Goal: Task Accomplishment & Management: Complete application form

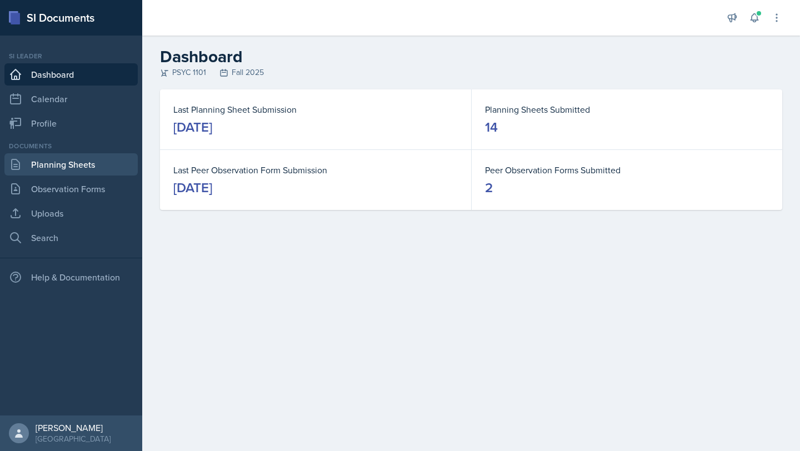
click at [90, 163] on link "Planning Sheets" at bounding box center [70, 164] width 133 height 22
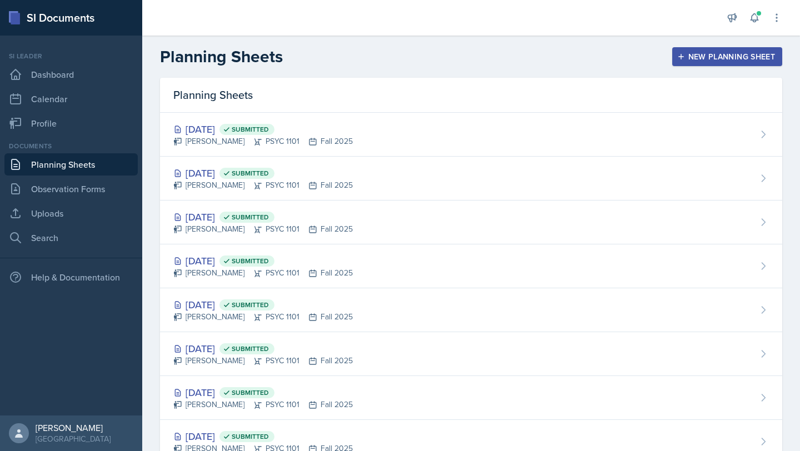
click at [709, 48] on button "New Planning Sheet" at bounding box center [728, 56] width 110 height 19
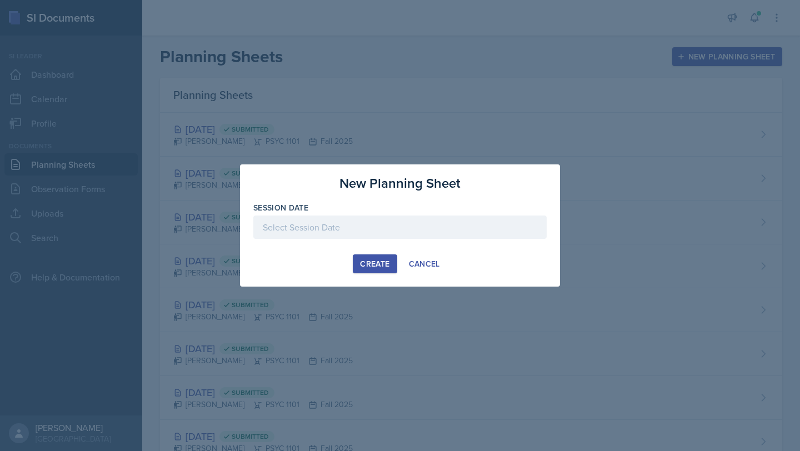
click at [375, 228] on div at bounding box center [399, 227] width 293 height 23
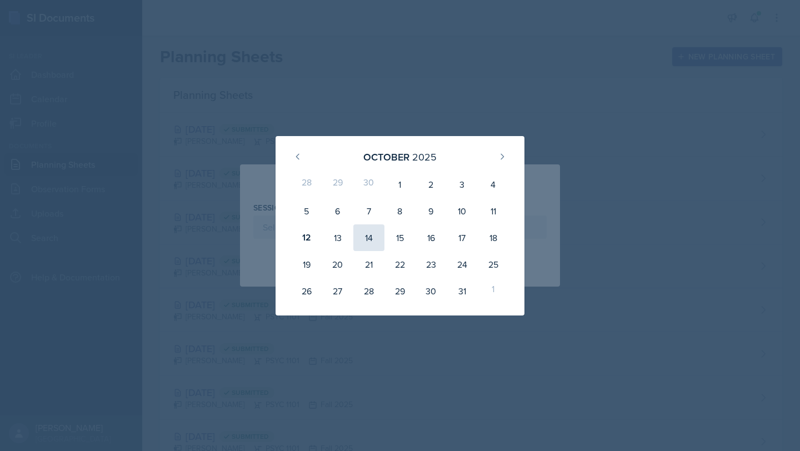
click at [371, 241] on div "14" at bounding box center [369, 238] width 31 height 27
type input "[DATE]"
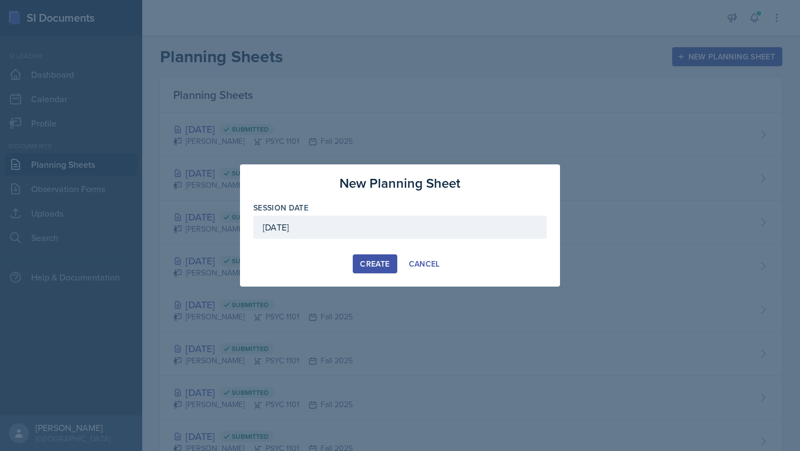
click at [371, 268] on div "Create" at bounding box center [374, 264] width 29 height 9
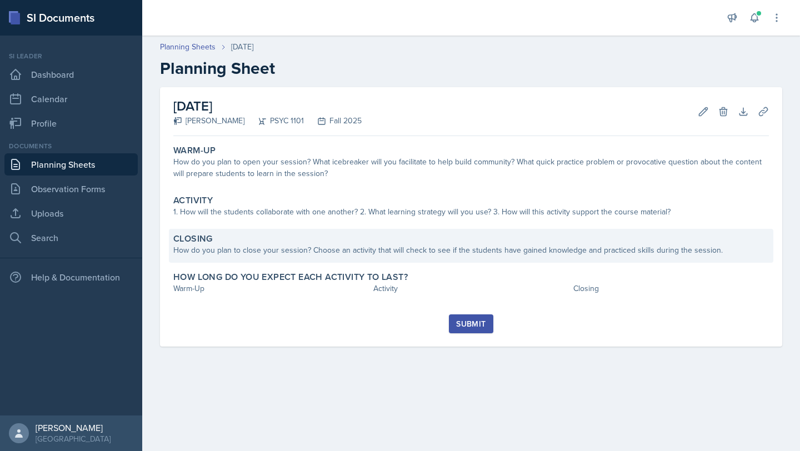
click at [250, 248] on div "How do you plan to close your session? Choose an activity that will check to se…" at bounding box center [471, 251] width 596 height 12
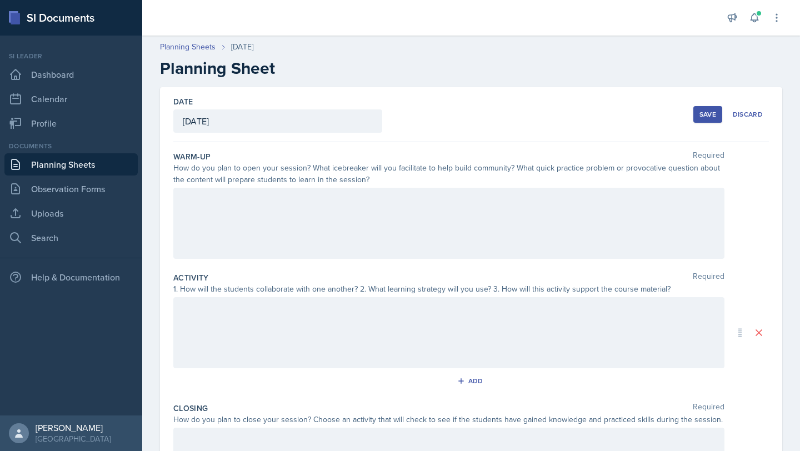
click at [251, 308] on div at bounding box center [448, 332] width 551 height 71
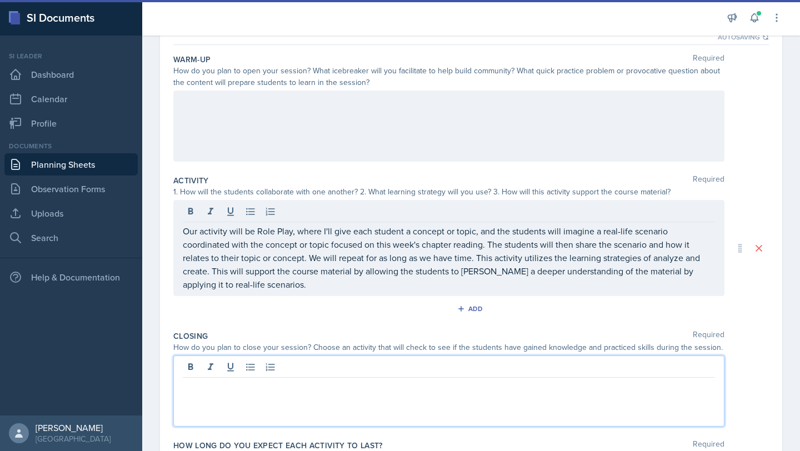
click at [374, 380] on p at bounding box center [449, 386] width 532 height 13
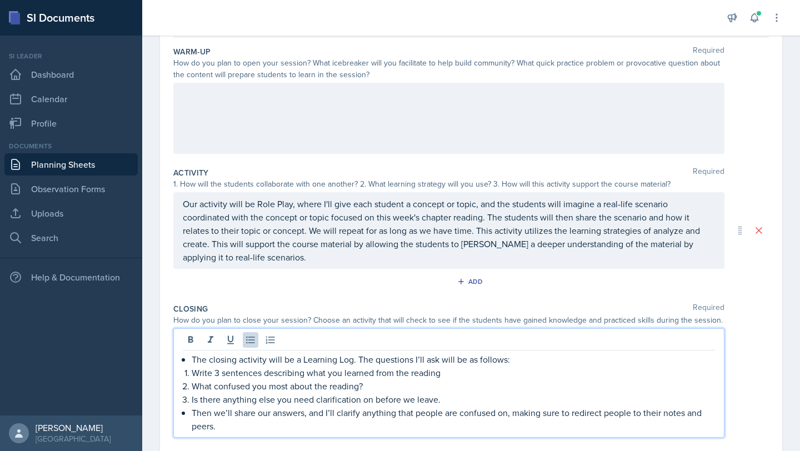
click at [296, 109] on div at bounding box center [448, 118] width 551 height 71
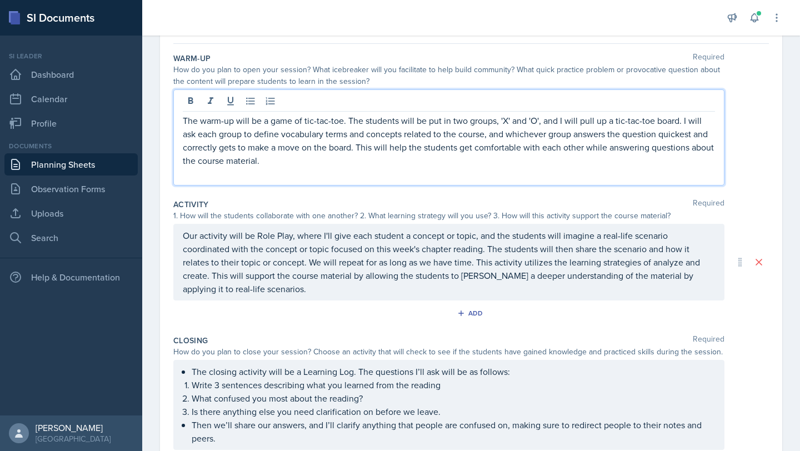
scroll to position [0, 0]
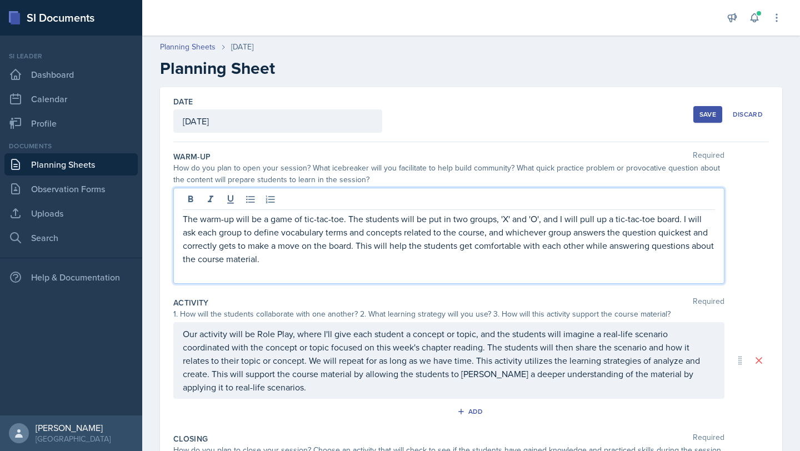
click at [712, 112] on div "Save" at bounding box center [708, 114] width 17 height 9
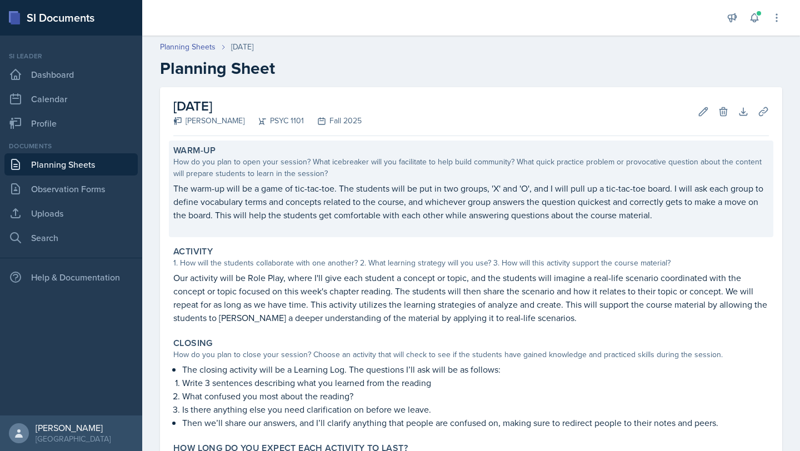
scroll to position [93, 0]
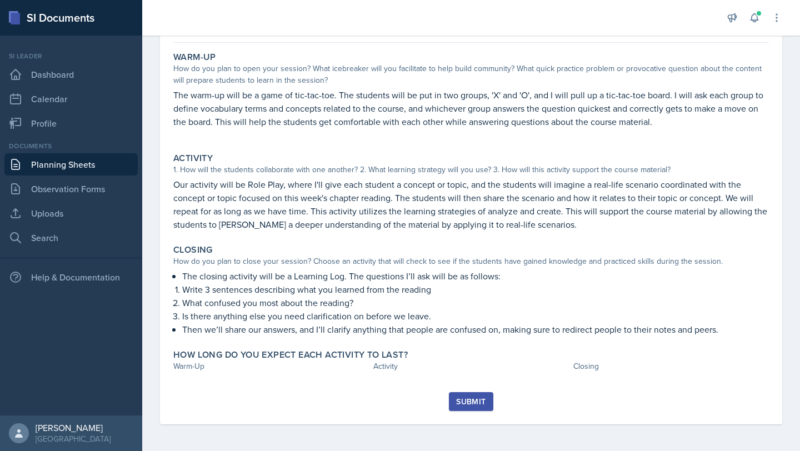
click at [71, 165] on link "Planning Sheets" at bounding box center [70, 164] width 133 height 22
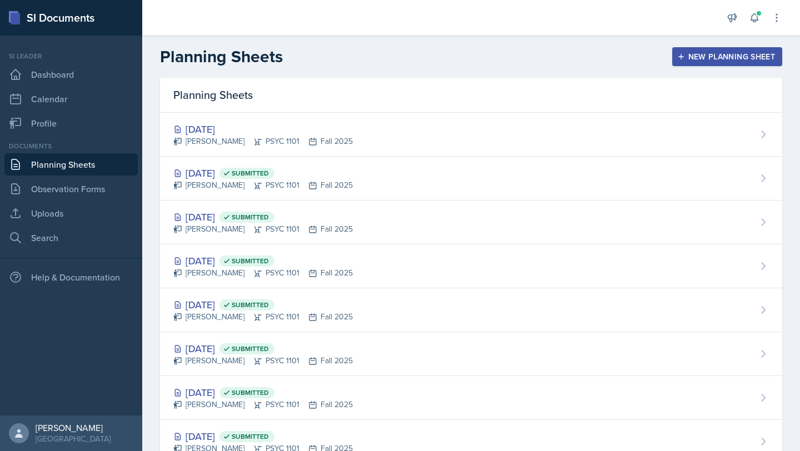
click at [759, 50] on button "New Planning Sheet" at bounding box center [728, 56] width 110 height 19
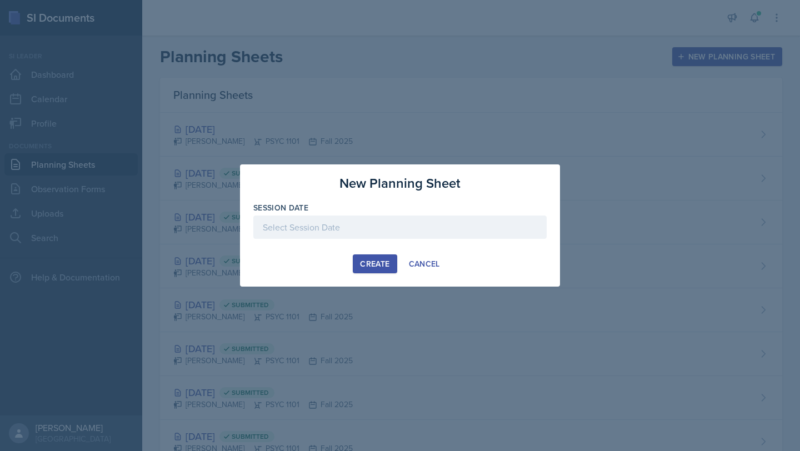
click at [370, 228] on div at bounding box center [399, 227] width 293 height 23
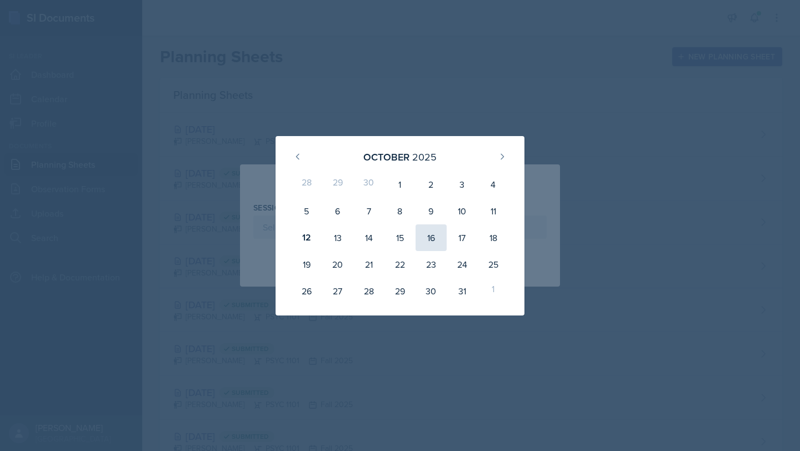
click at [430, 241] on div "16" at bounding box center [431, 238] width 31 height 27
type input "[DATE]"
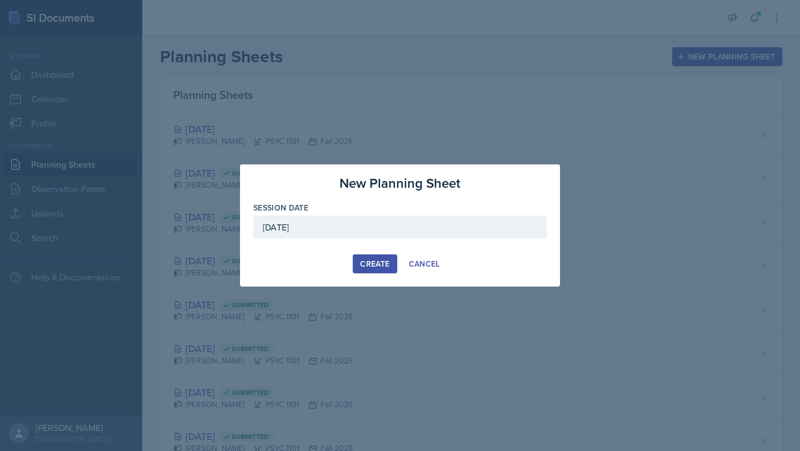
click at [366, 261] on div "Create" at bounding box center [374, 264] width 29 height 9
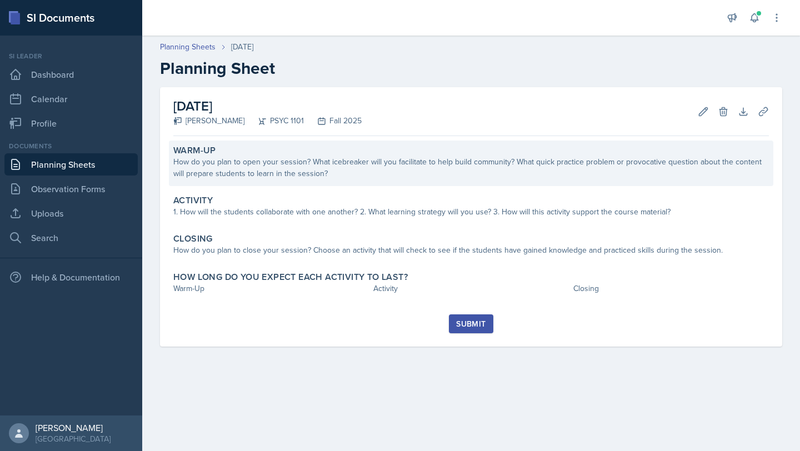
click at [290, 171] on div "How do you plan to open your session? What icebreaker will you facilitate to he…" at bounding box center [471, 167] width 596 height 23
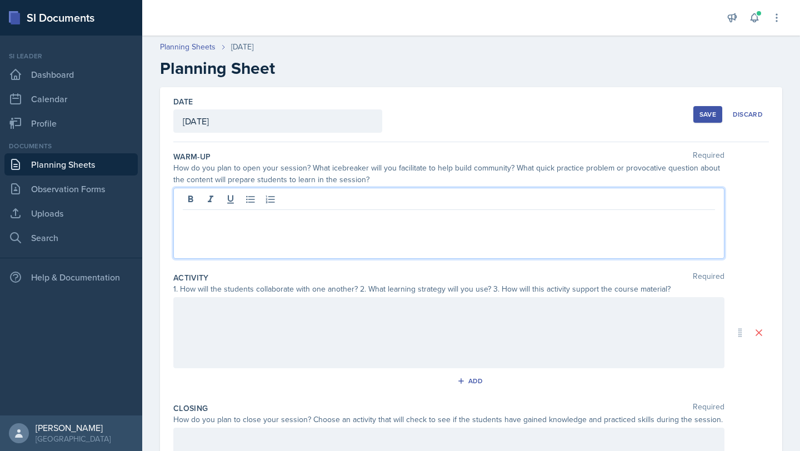
click at [278, 197] on div at bounding box center [448, 223] width 551 height 71
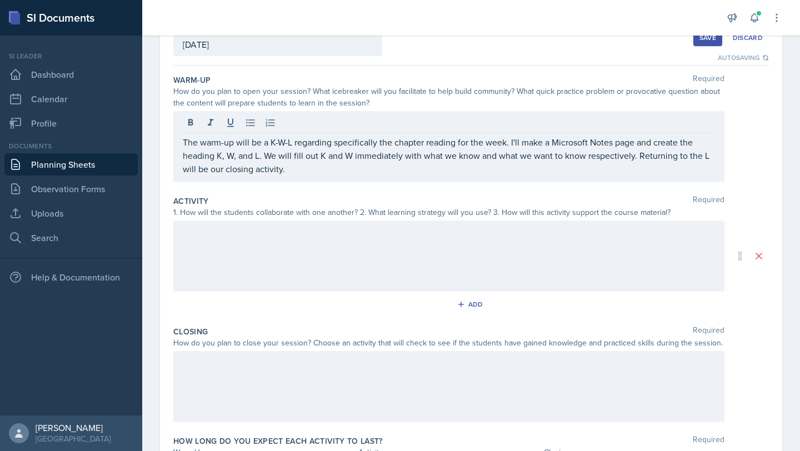
click at [268, 374] on div at bounding box center [448, 386] width 551 height 71
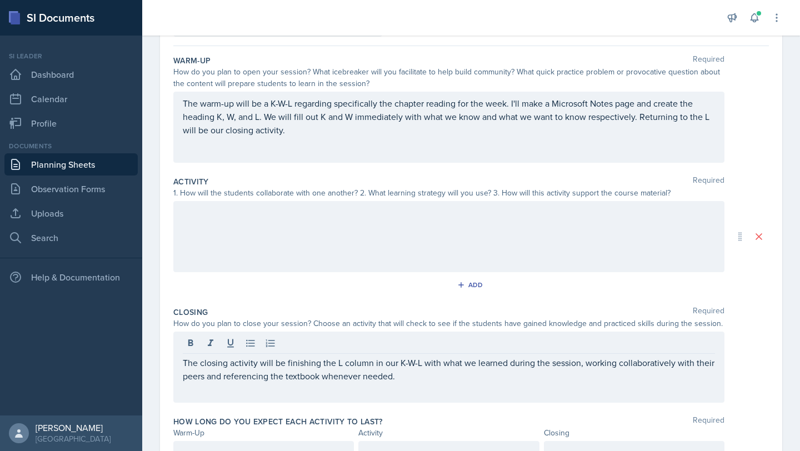
click at [272, 225] on div at bounding box center [448, 236] width 551 height 71
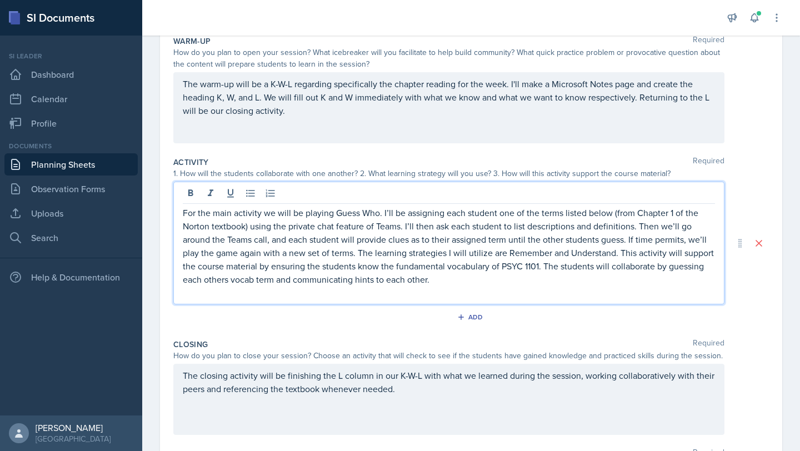
click at [541, 267] on p "For the main activity we will be playing Guess Who. I’ll be assigning each stud…" at bounding box center [449, 246] width 532 height 80
drag, startPoint x: 614, startPoint y: 213, endPoint x: 250, endPoint y: 226, distance: 364.3
click at [250, 226] on p "For the main activity we will be playing Guess Who. I’ll be assigning each stud…" at bounding box center [449, 246] width 532 height 80
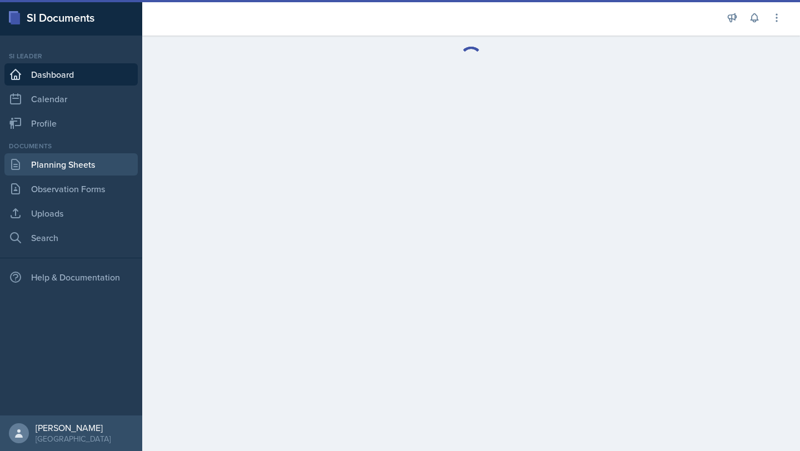
click at [91, 171] on link "Planning Sheets" at bounding box center [70, 164] width 133 height 22
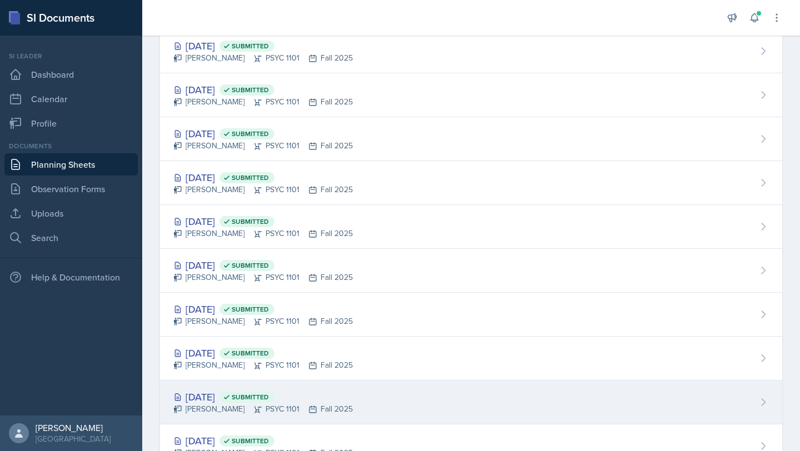
scroll to position [137, 0]
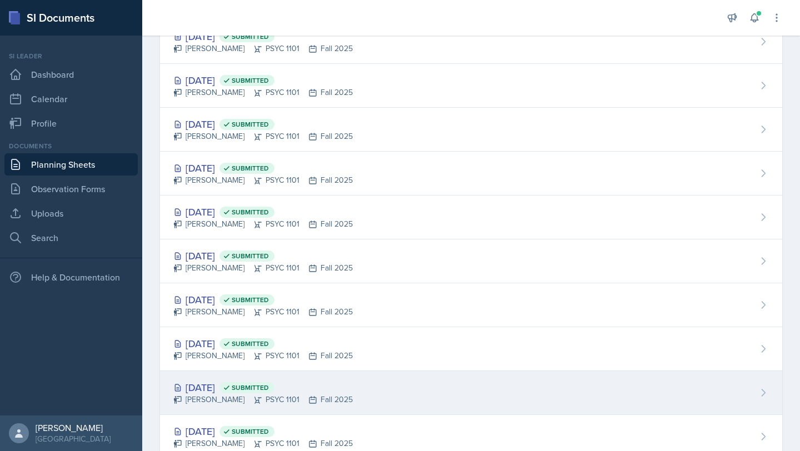
click at [222, 388] on div "Sep 11th, 2025 Submitted" at bounding box center [263, 387] width 180 height 15
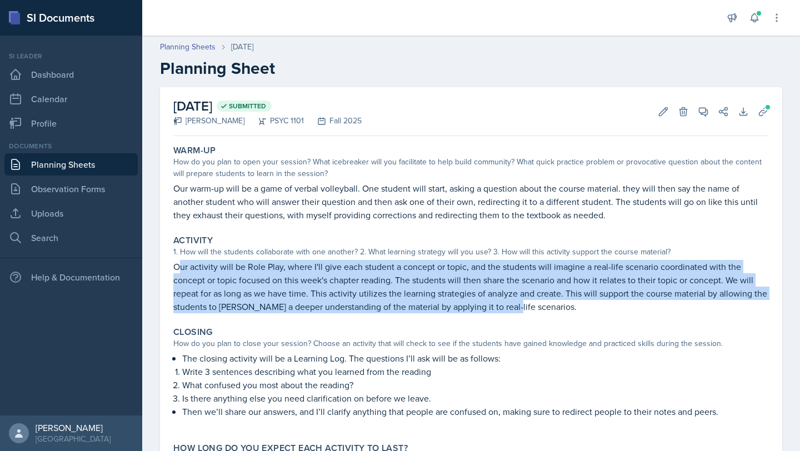
drag, startPoint x: 179, startPoint y: 267, endPoint x: 506, endPoint y: 306, distance: 329.7
click at [504, 306] on p "Our activity will be Role Play, where I'll give each student a concept or topic…" at bounding box center [471, 286] width 596 height 53
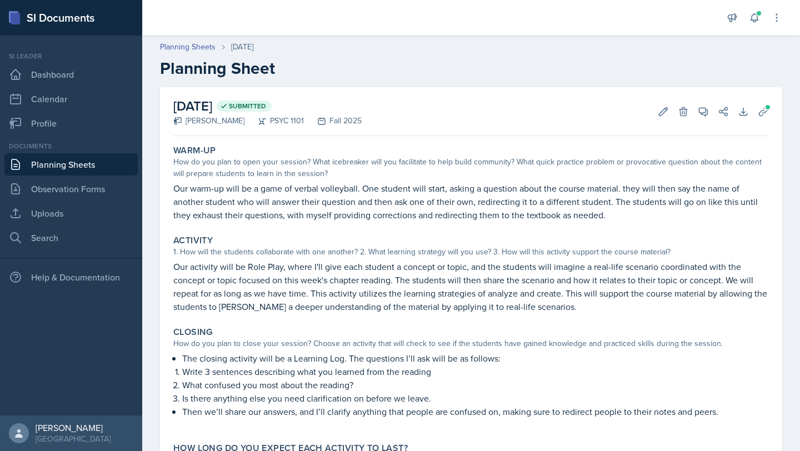
click at [546, 311] on p "Our activity will be Role Play, where I'll give each student a concept or topic…" at bounding box center [471, 286] width 596 height 53
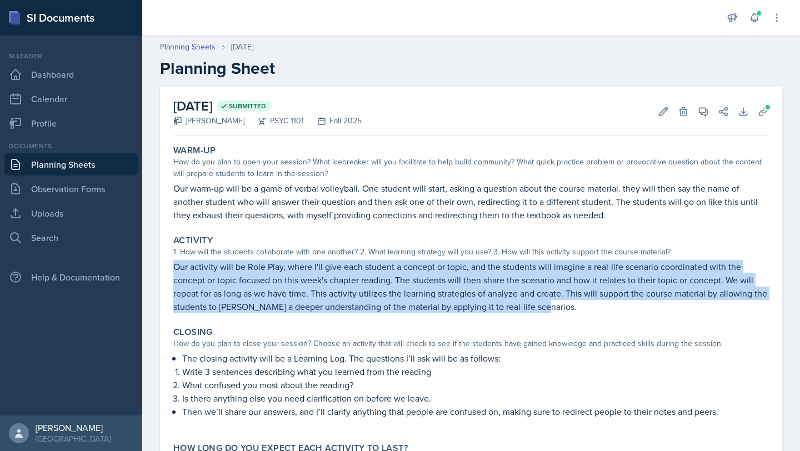
drag, startPoint x: 547, startPoint y: 301, endPoint x: 166, endPoint y: 260, distance: 383.0
click at [167, 260] on div "September 11th, 2025 Submitted Athena Dudek PSYC 1101 Fall 2025 Edit Delete Vie…" at bounding box center [471, 293] width 623 height 412
copy p "Our activity will be Role Play, where I'll give each student a concept or topic…"
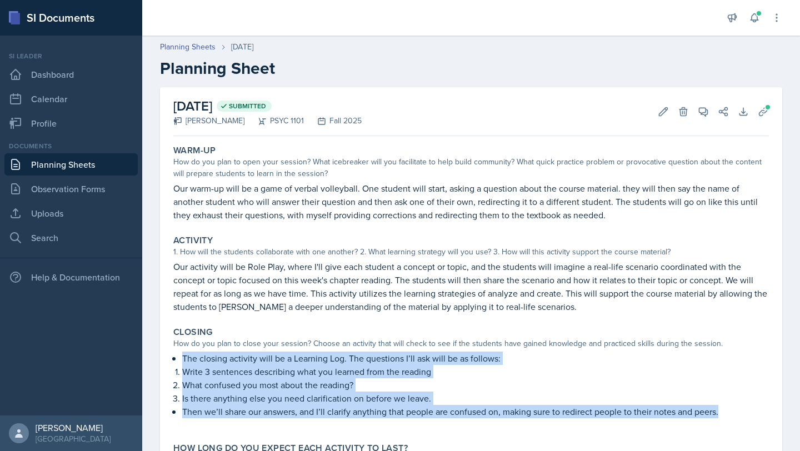
drag, startPoint x: 171, startPoint y: 359, endPoint x: 700, endPoint y: 423, distance: 533.6
click at [700, 423] on div "Closing How do you plan to close your session? Choose an activity that will che…" at bounding box center [471, 378] width 605 height 112
copy div "The closing activity will be a Learning Log. The questions I’ll ask will be as …"
click at [101, 161] on link "Planning Sheets" at bounding box center [70, 164] width 133 height 22
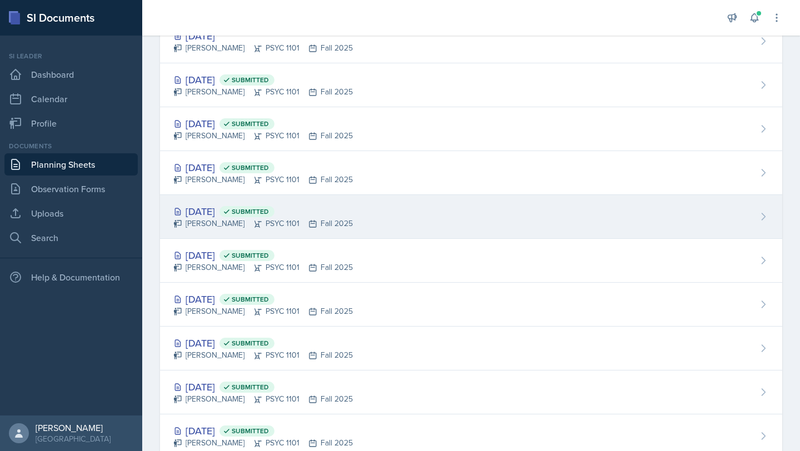
scroll to position [94, 0]
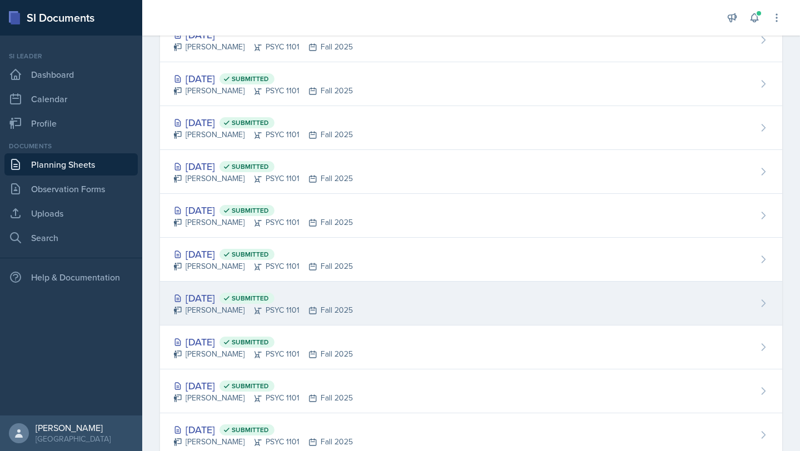
click at [223, 297] on div "Sep 23rd, 2025 Submitted" at bounding box center [263, 298] width 180 height 15
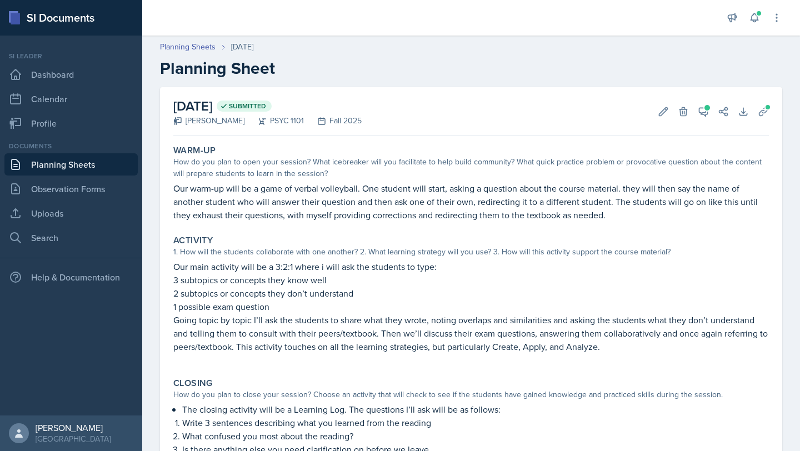
click at [121, 166] on link "Planning Sheets" at bounding box center [70, 164] width 133 height 22
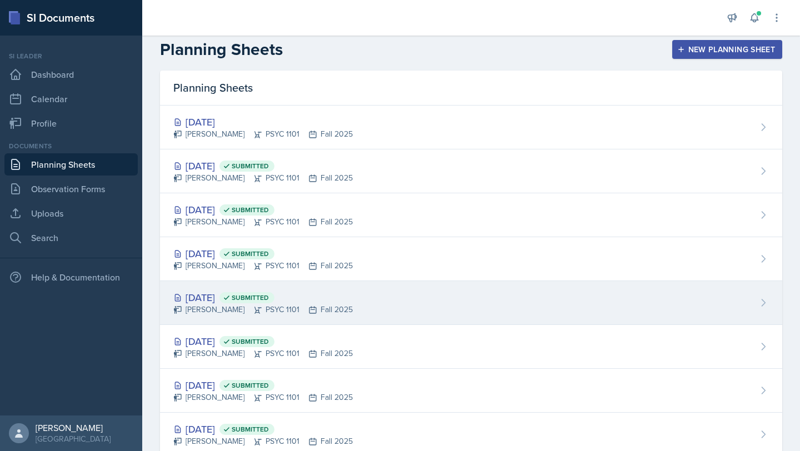
scroll to position [9, 0]
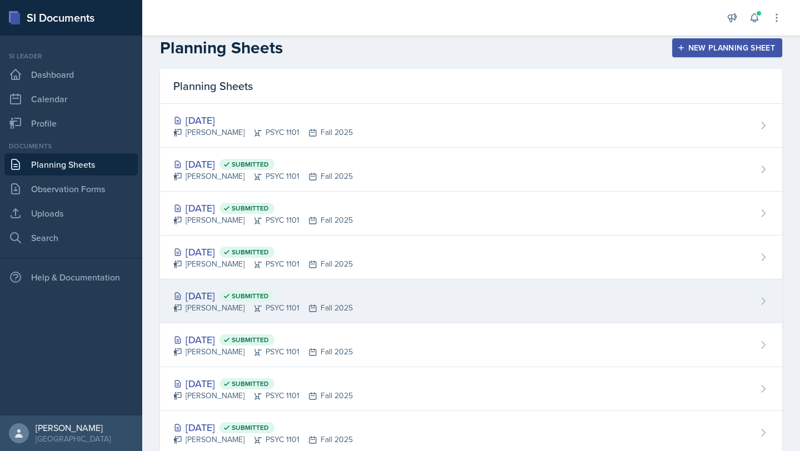
click at [231, 296] on div "Sep 30th, 2025 Submitted" at bounding box center [263, 295] width 180 height 15
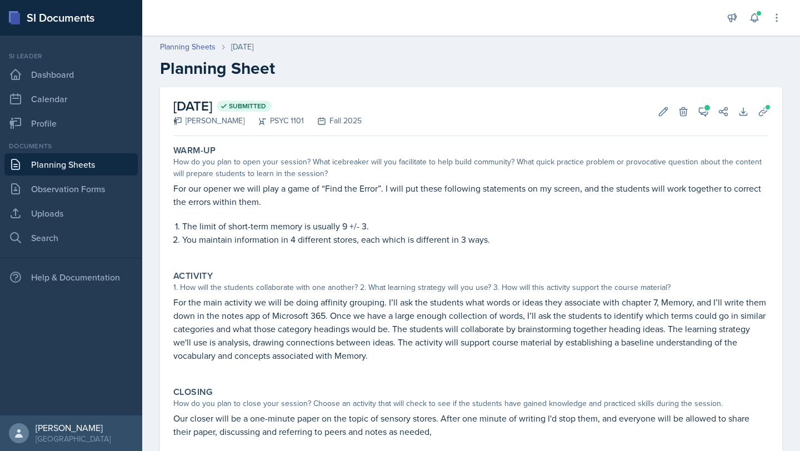
click at [82, 168] on link "Planning Sheets" at bounding box center [70, 164] width 133 height 22
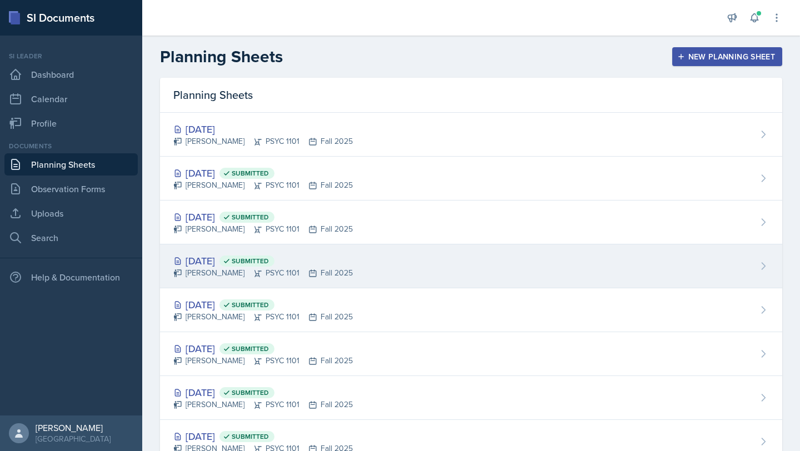
click at [221, 268] on div "Athena Dudek PSYC 1101 Fall 2025" at bounding box center [263, 273] width 180 height 12
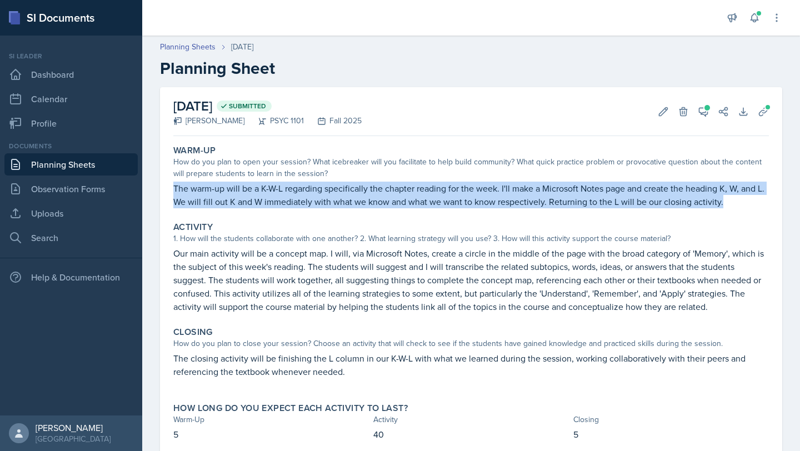
drag, startPoint x: 173, startPoint y: 186, endPoint x: 724, endPoint y: 203, distance: 550.5
click at [724, 203] on p "The warm-up will be a K-W-L regarding specifically the chapter reading for the …" at bounding box center [471, 195] width 596 height 27
click at [71, 159] on link "Planning Sheets" at bounding box center [70, 164] width 133 height 22
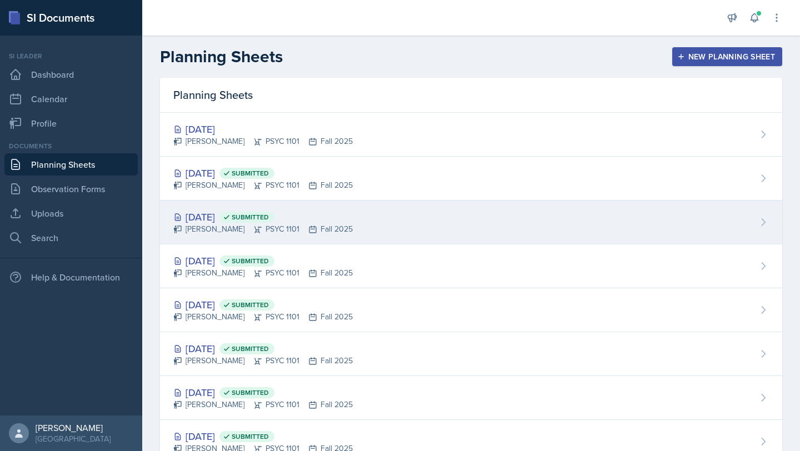
click at [215, 215] on div "Oct 7th, 2025 Submitted" at bounding box center [263, 217] width 180 height 15
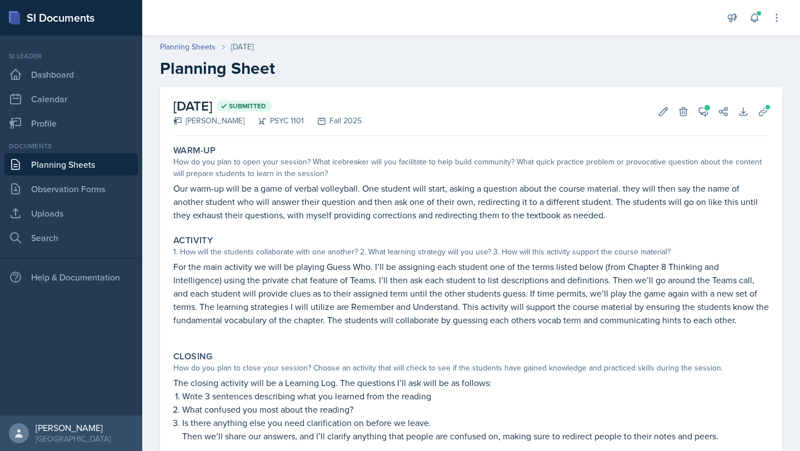
click at [110, 165] on link "Planning Sheets" at bounding box center [70, 164] width 133 height 22
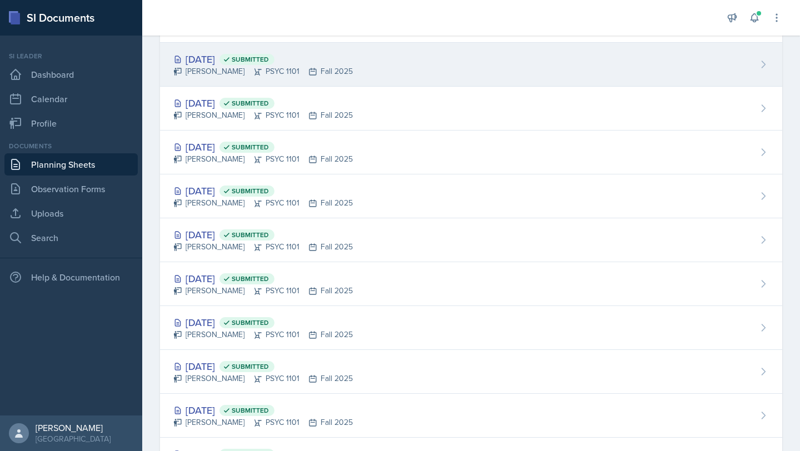
scroll to position [158, 0]
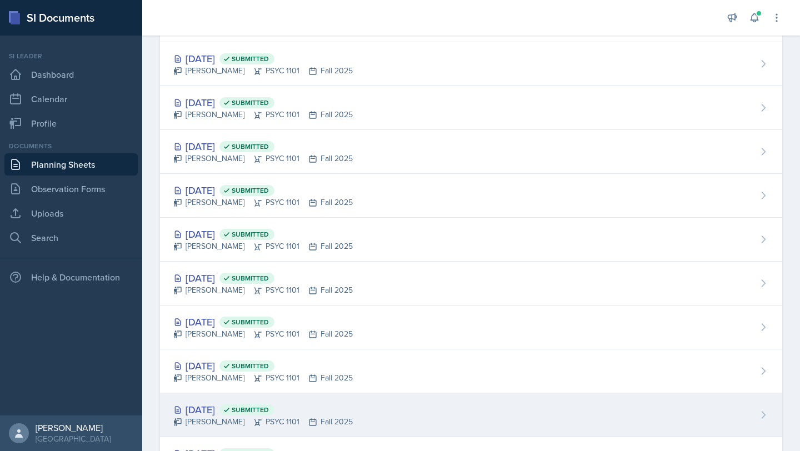
click at [210, 409] on div "Sep 9th, 2025 Submitted" at bounding box center [263, 409] width 180 height 15
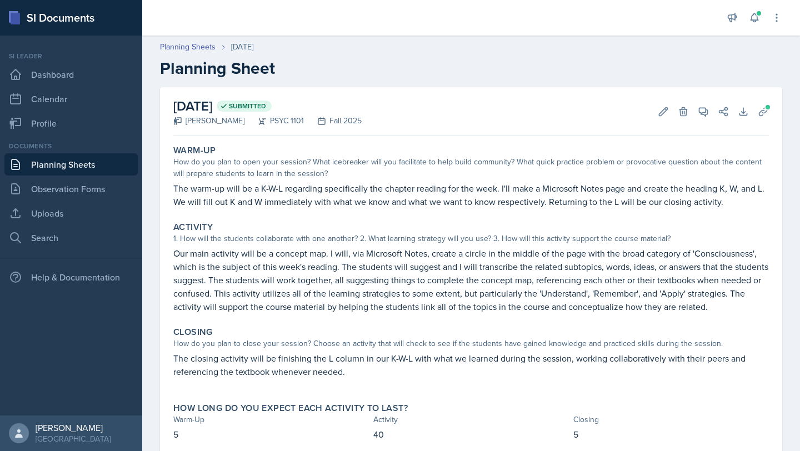
click at [74, 162] on link "Planning Sheets" at bounding box center [70, 164] width 133 height 22
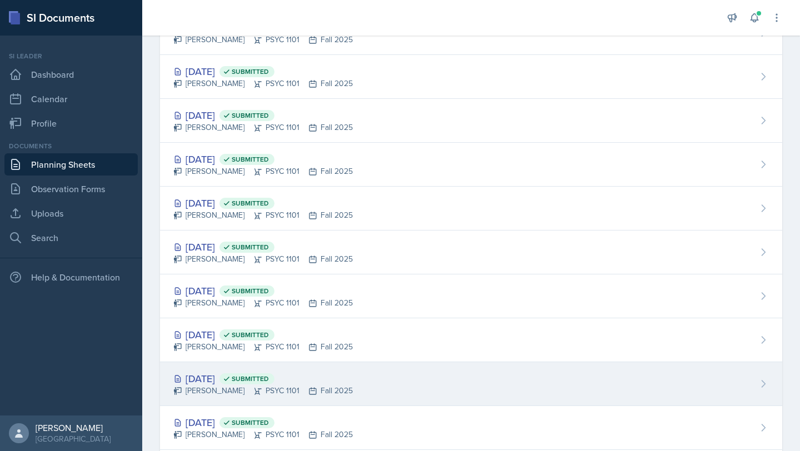
scroll to position [239, 0]
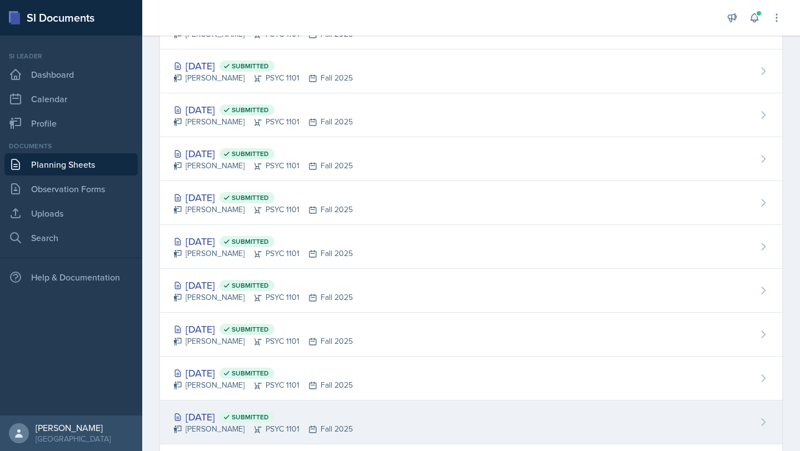
click at [230, 416] on div "Sep 2nd, 2025 Submitted" at bounding box center [263, 417] width 180 height 15
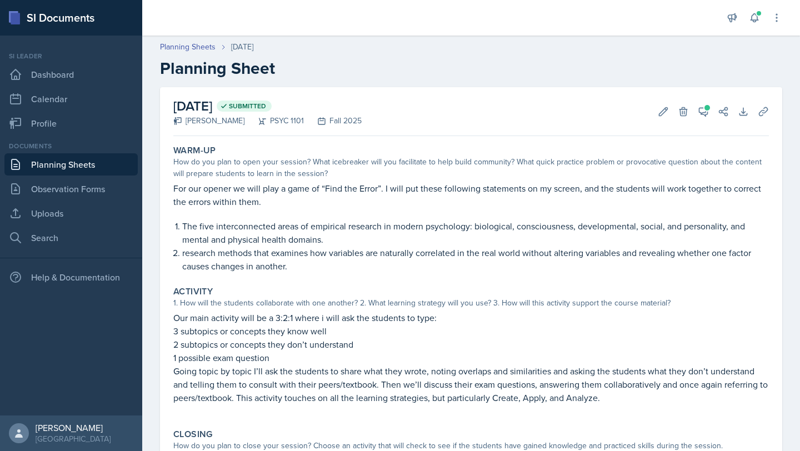
click at [59, 165] on link "Planning Sheets" at bounding box center [70, 164] width 133 height 22
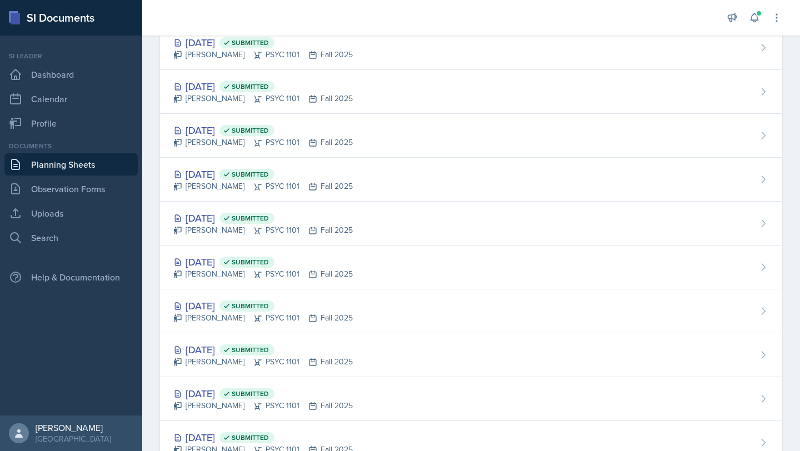
scroll to position [309, 0]
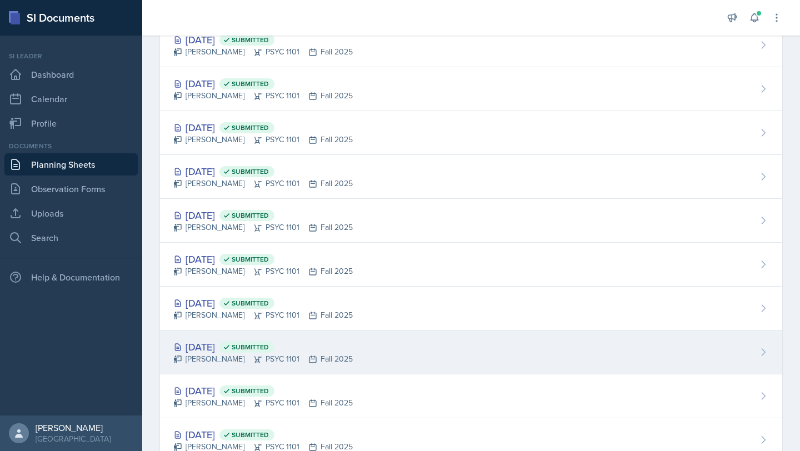
click at [220, 348] on div "Sep 2nd, 2025 Submitted" at bounding box center [263, 347] width 180 height 15
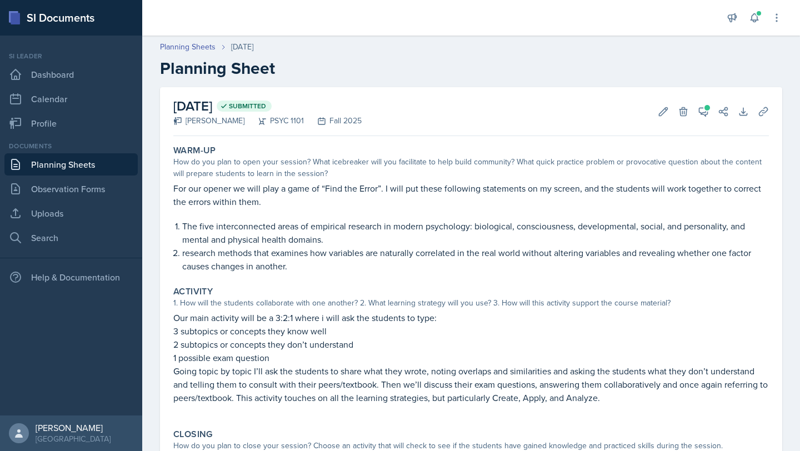
click at [89, 163] on link "Planning Sheets" at bounding box center [70, 164] width 133 height 22
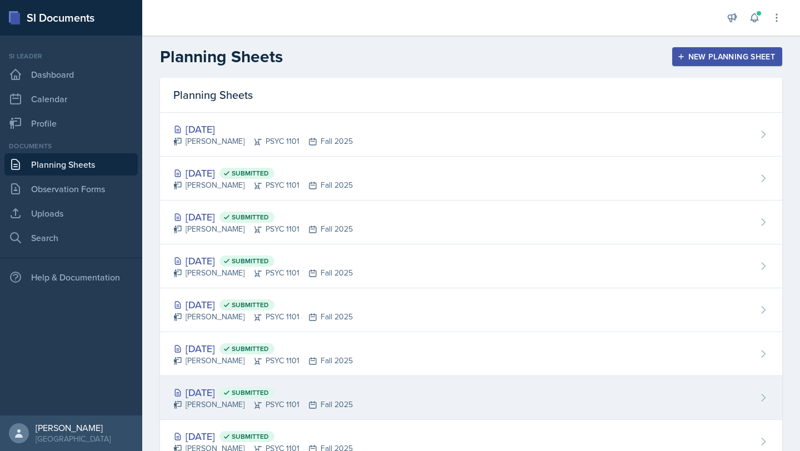
scroll to position [346, 0]
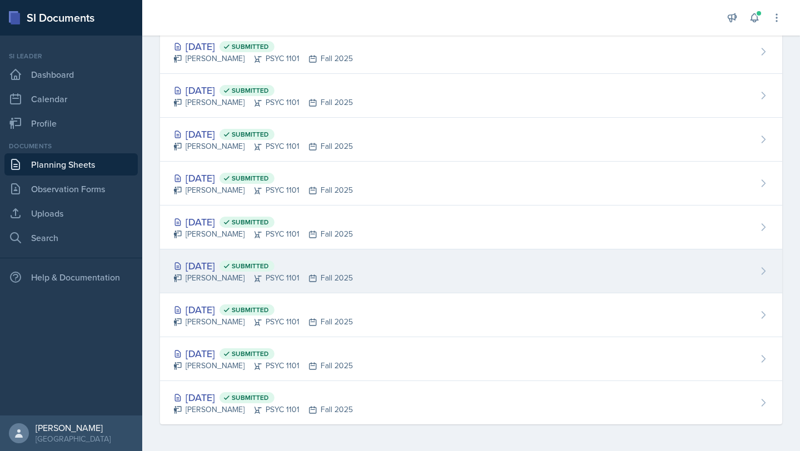
click at [227, 265] on div "Sep 4th, 2025 Submitted" at bounding box center [263, 265] width 180 height 15
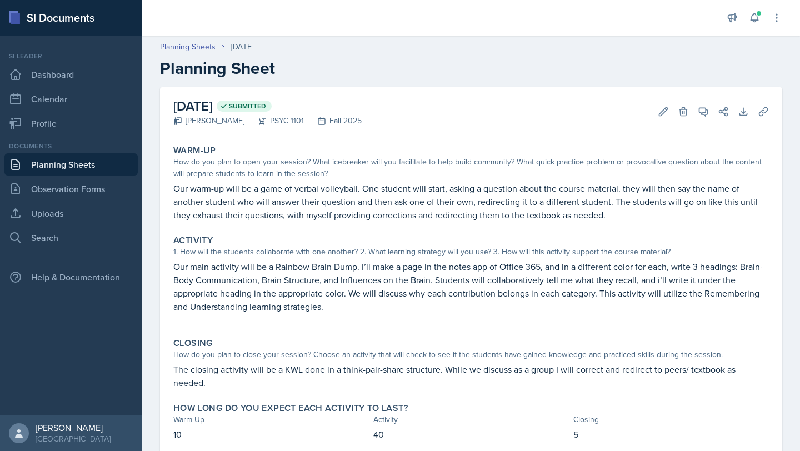
click at [105, 159] on link "Planning Sheets" at bounding box center [70, 164] width 133 height 22
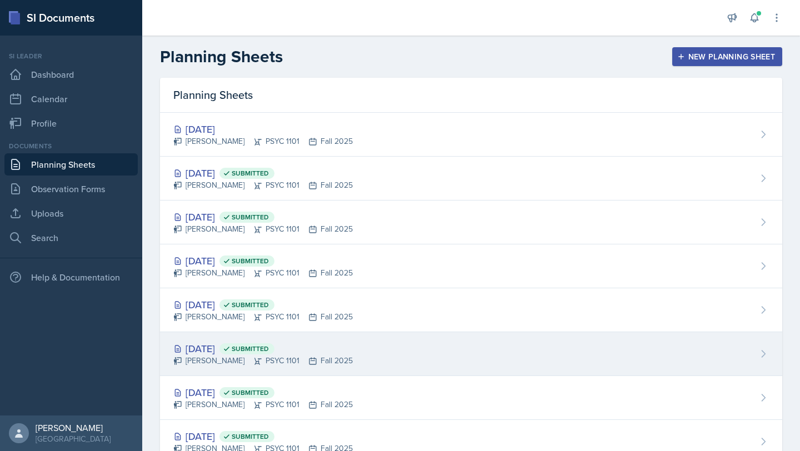
click at [220, 352] on div "Sep 25th, 2025 Submitted" at bounding box center [263, 348] width 180 height 15
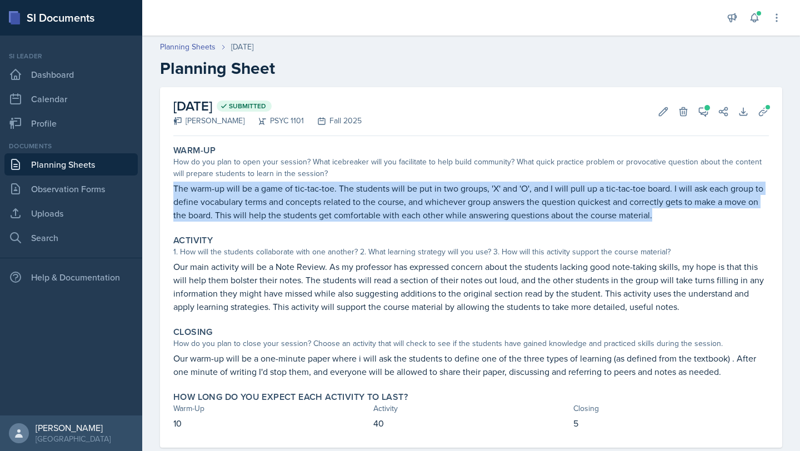
drag, startPoint x: 174, startPoint y: 186, endPoint x: 684, endPoint y: 218, distance: 510.7
click at [684, 218] on p "The warm-up will be a game of tic-tac-toe. The students will be put in two grou…" at bounding box center [471, 202] width 596 height 40
copy p "The warm-up will be a game of tic-tac-toe. The students will be put in two grou…"
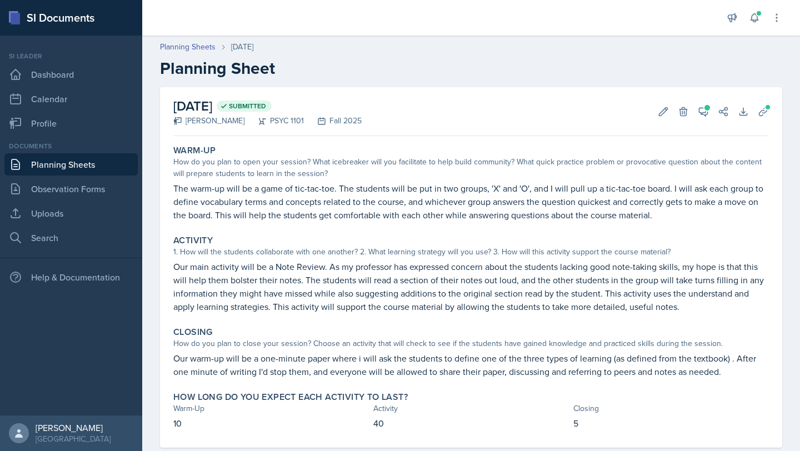
click at [422, 162] on div "How do you plan to open your session? What icebreaker will you facilitate to he…" at bounding box center [471, 167] width 596 height 23
click at [69, 162] on link "Planning Sheets" at bounding box center [70, 164] width 133 height 22
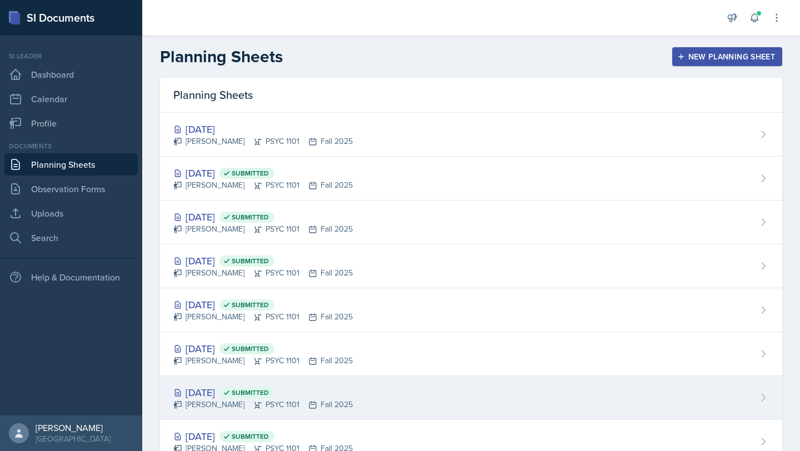
click at [218, 391] on div "Sep 23rd, 2025 Submitted" at bounding box center [263, 392] width 180 height 15
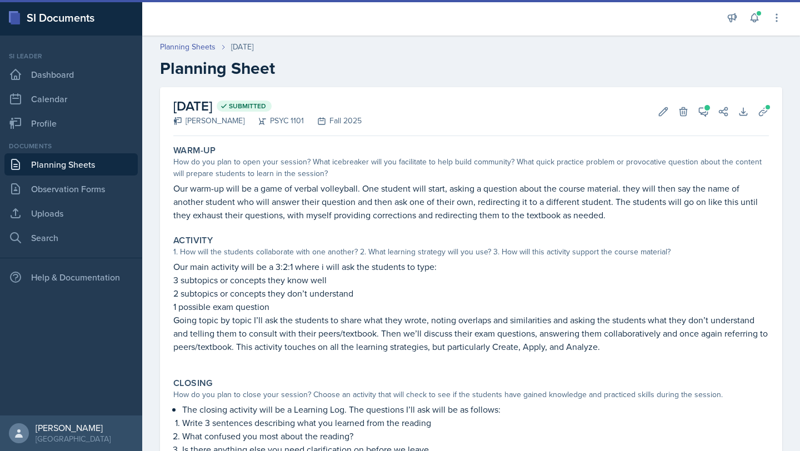
click at [70, 167] on link "Planning Sheets" at bounding box center [70, 164] width 133 height 22
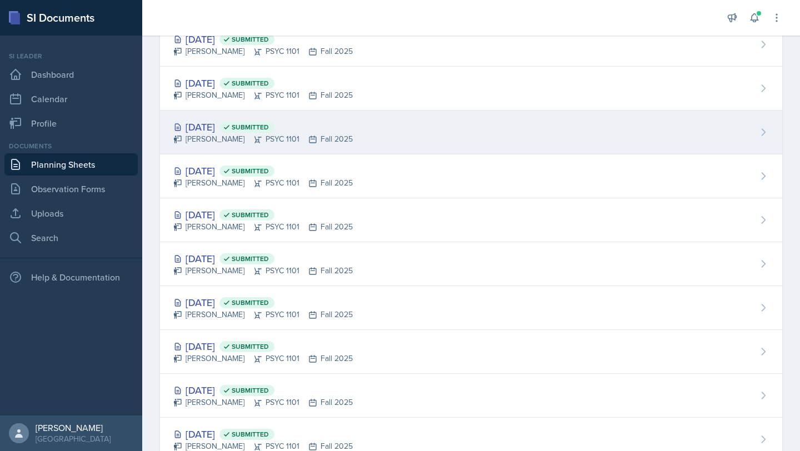
scroll to position [138, 0]
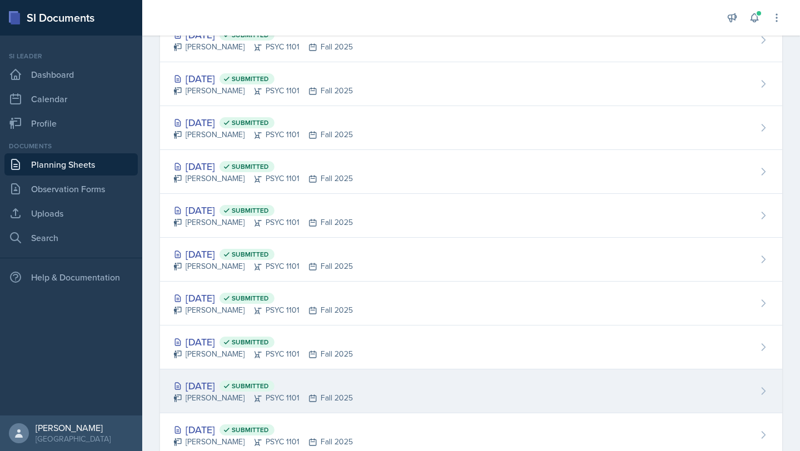
click at [207, 384] on div "Sep 11th, 2025 Submitted" at bounding box center [263, 386] width 180 height 15
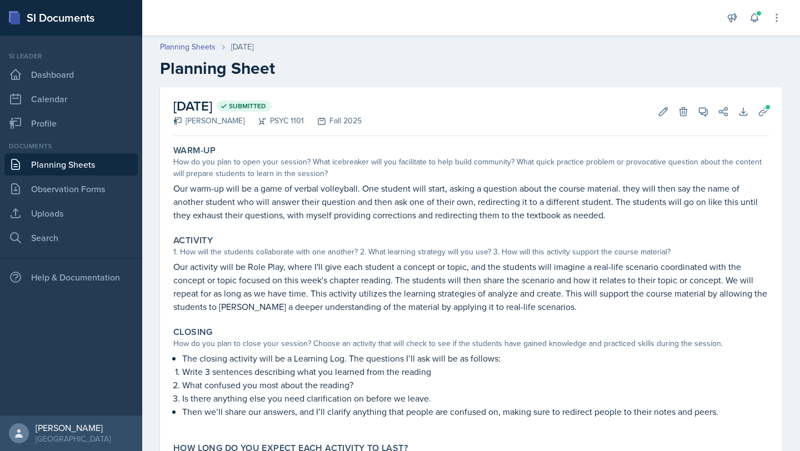
click at [111, 170] on link "Planning Sheets" at bounding box center [70, 164] width 133 height 22
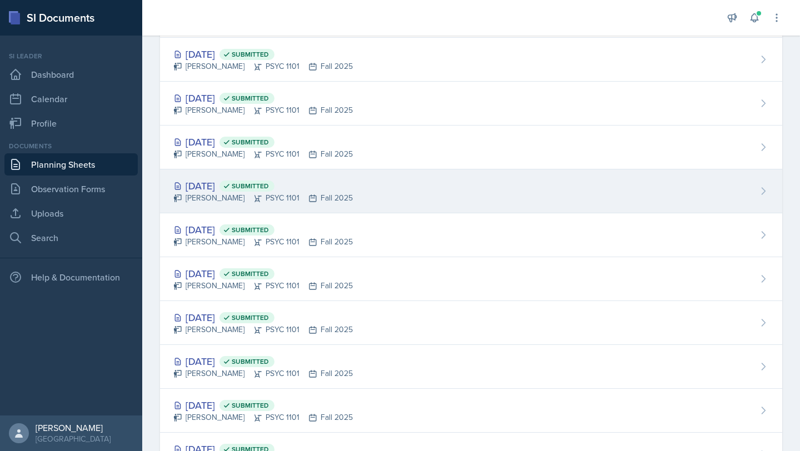
scroll to position [121, 0]
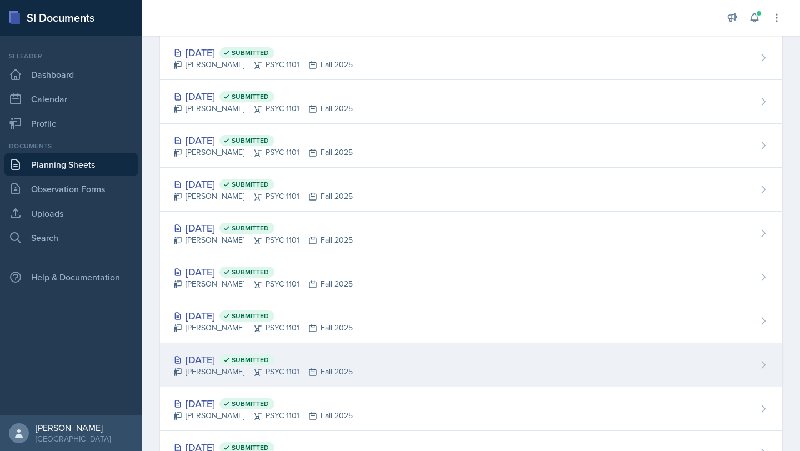
click at [213, 362] on div "Sep 16th, 2025 Submitted" at bounding box center [263, 359] width 180 height 15
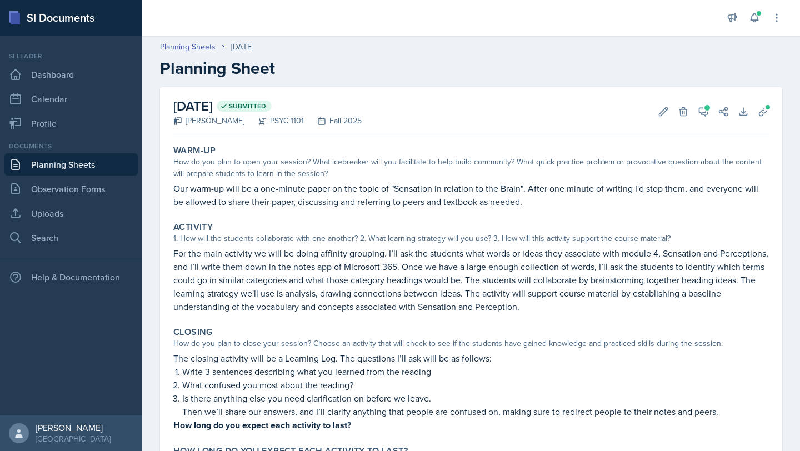
click at [77, 162] on link "Planning Sheets" at bounding box center [70, 164] width 133 height 22
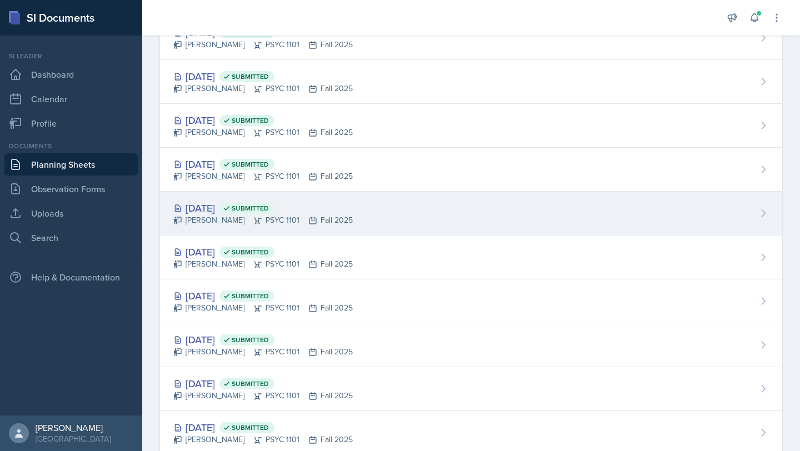
scroll to position [151, 0]
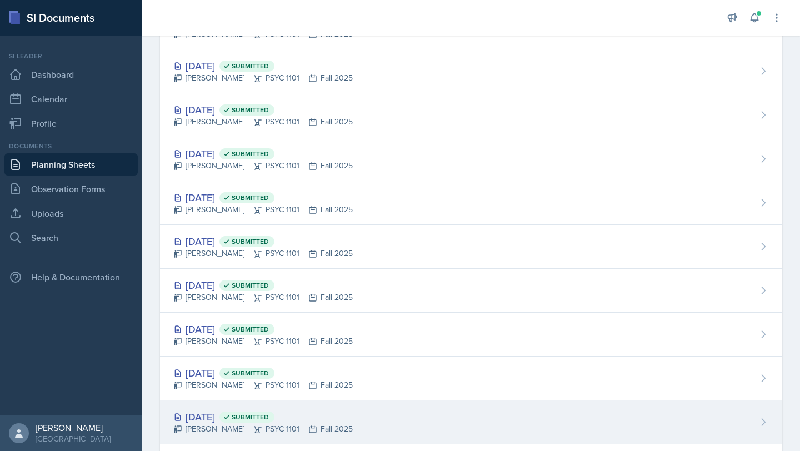
click at [224, 420] on div "Sep 9th, 2025 Submitted" at bounding box center [263, 417] width 180 height 15
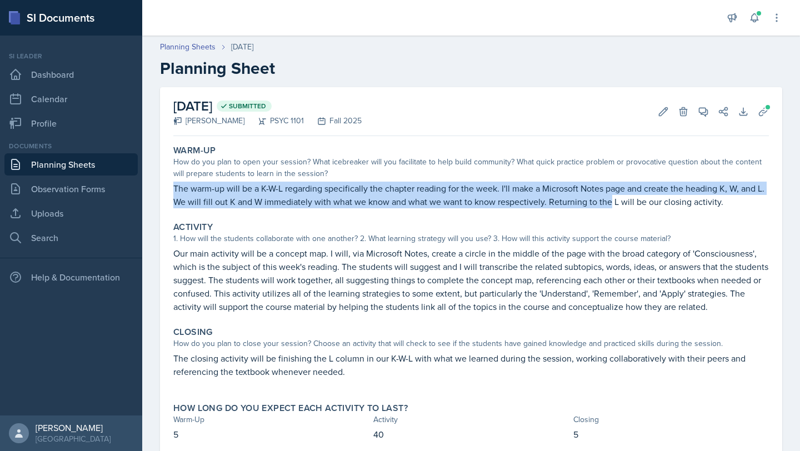
drag, startPoint x: 175, startPoint y: 188, endPoint x: 608, endPoint y: 199, distance: 433.1
click at [608, 201] on p "The warm-up will be a K-W-L regarding specifically the chapter reading for the …" at bounding box center [471, 195] width 596 height 27
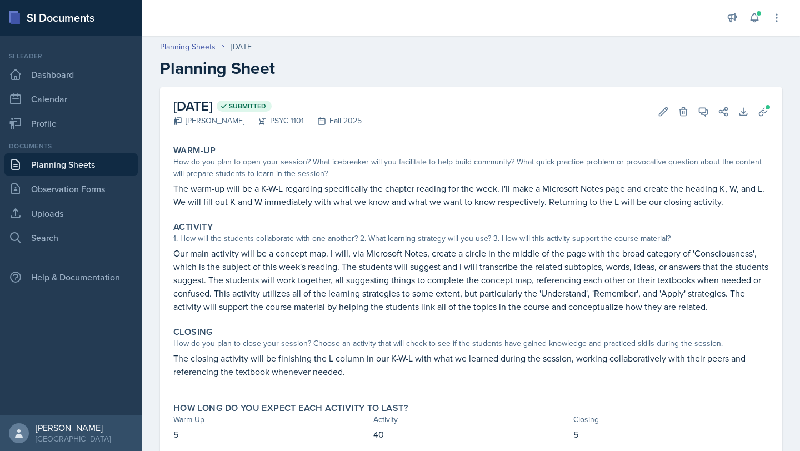
click at [720, 204] on p "The warm-up will be a K-W-L regarding specifically the chapter reading for the …" at bounding box center [471, 195] width 596 height 27
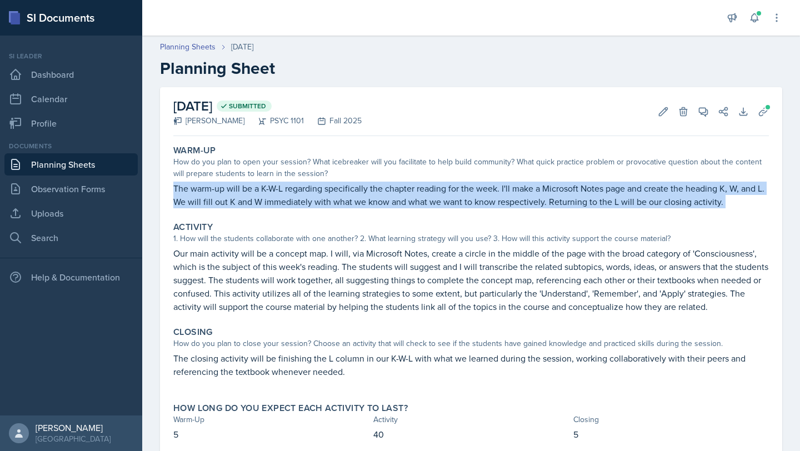
drag, startPoint x: 720, startPoint y: 204, endPoint x: 167, endPoint y: 192, distance: 553.2
click at [167, 192] on div "September 9th, 2025 Submitted Athena Dudek PSYC 1101 Fall 2025 Edit Delete View…" at bounding box center [471, 273] width 623 height 372
copy div "The warm-up will be a K-W-L regarding specifically the chapter reading for the …"
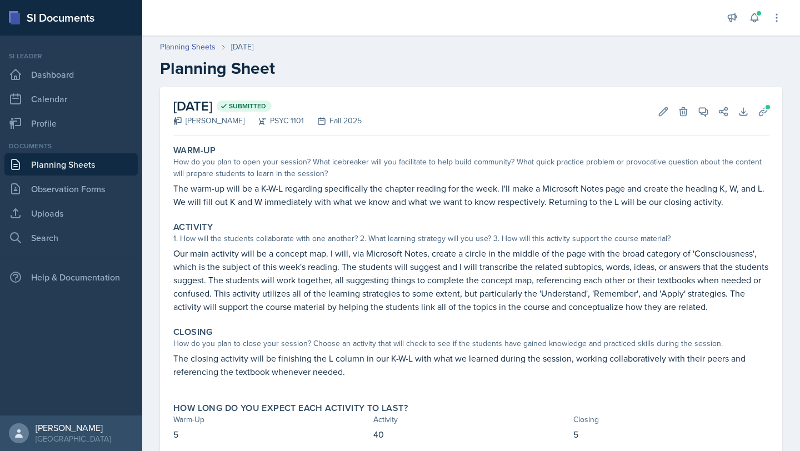
click at [366, 377] on p "The closing activity will be finishing the L column in our K-W-L with what we l…" at bounding box center [471, 365] width 596 height 27
click at [350, 370] on p "The closing activity will be finishing the L column in our K-W-L with what we l…" at bounding box center [471, 365] width 596 height 27
click at [346, 372] on p "The closing activity will be finishing the L column in our K-W-L with what we l…" at bounding box center [471, 365] width 596 height 27
click at [344, 374] on p "The closing activity will be finishing the L column in our K-W-L with what we l…" at bounding box center [471, 365] width 596 height 27
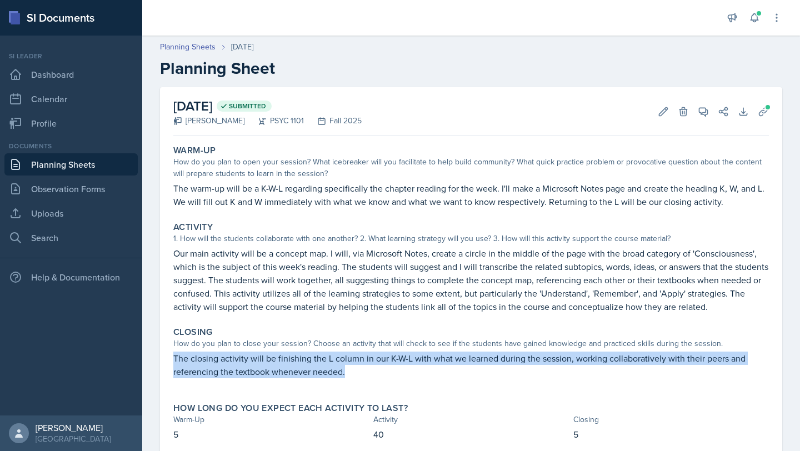
drag, startPoint x: 344, startPoint y: 374, endPoint x: 165, endPoint y: 358, distance: 179.7
click at [166, 359] on div "September 9th, 2025 Submitted Athena Dudek PSYC 1101 Fall 2025 Edit Delete View…" at bounding box center [471, 273] width 623 height 372
copy p "The closing activity will be finishing the L column in our K-W-L with what we l…"
click at [48, 161] on link "Planning Sheets" at bounding box center [70, 164] width 133 height 22
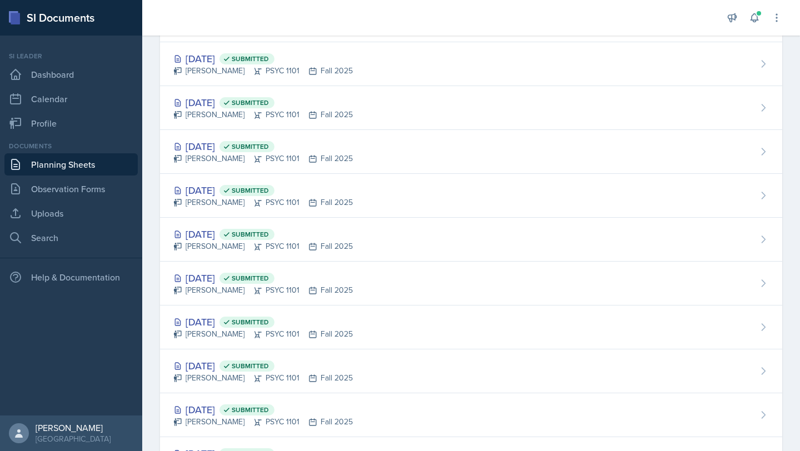
scroll to position [246, 0]
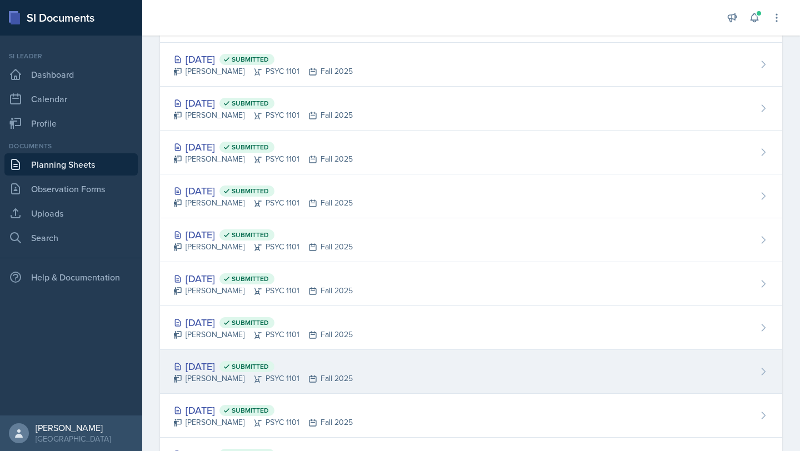
click at [205, 366] on div "Sep 4th, 2025 Submitted" at bounding box center [263, 366] width 180 height 15
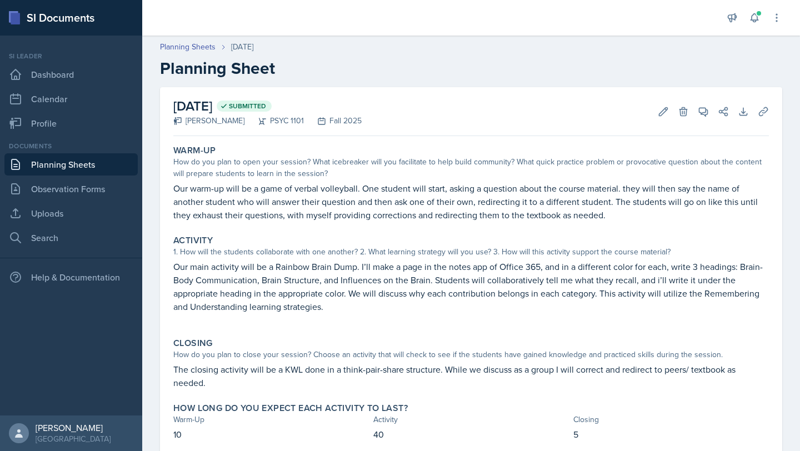
click at [64, 165] on link "Planning Sheets" at bounding box center [70, 164] width 133 height 22
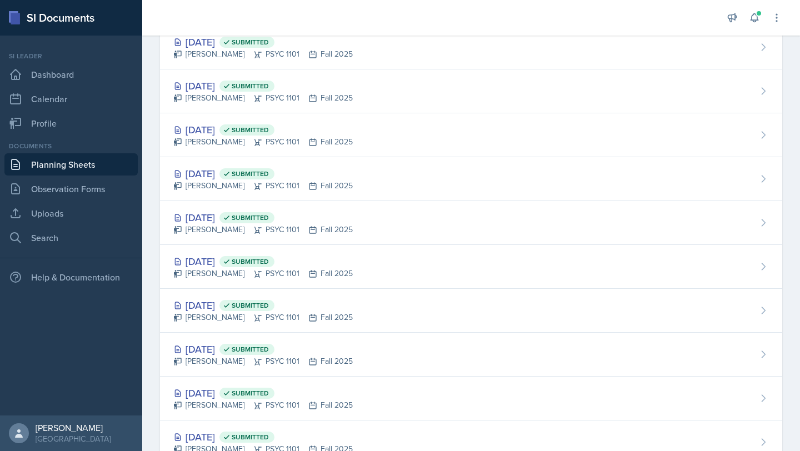
scroll to position [277, 0]
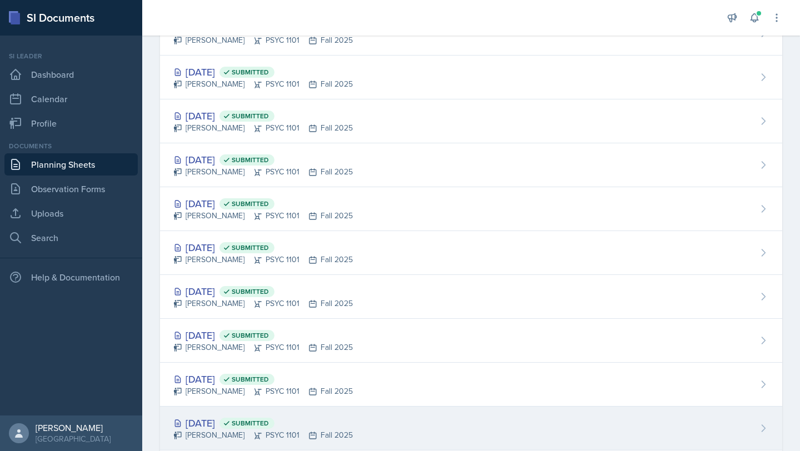
click at [227, 418] on div "Aug 28th, 2025 Submitted" at bounding box center [263, 423] width 180 height 15
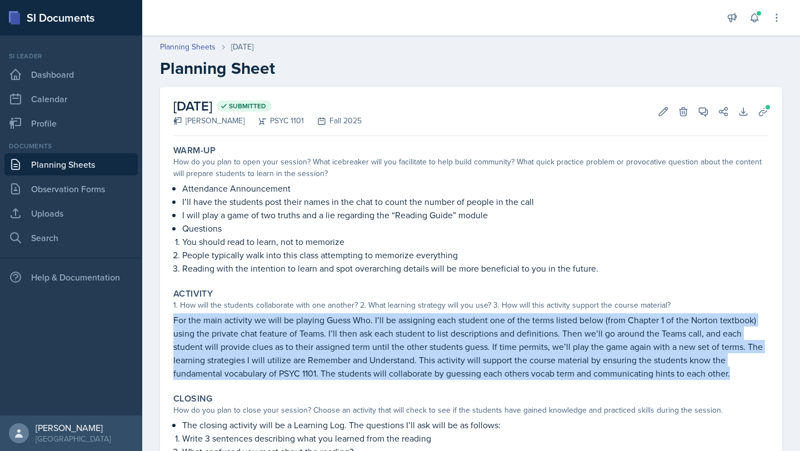
drag, startPoint x: 172, startPoint y: 318, endPoint x: 735, endPoint y: 382, distance: 567.2
click at [735, 382] on div "Activity 1. How will the students collaborate with one another? 2. What learnin…" at bounding box center [471, 334] width 605 height 101
copy p "For the main activity we will be playing Guess Who. I’ll be assigning each stud…"
